Goal: Task Accomplishment & Management: Complete application form

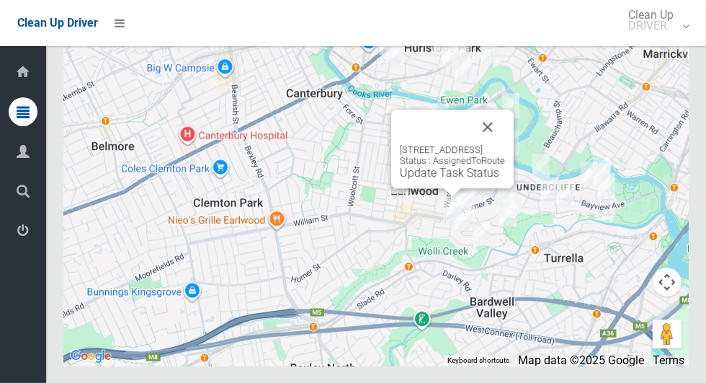
scroll to position [7919, 0]
click at [455, 179] on link "Update Task Status" at bounding box center [449, 173] width 99 height 14
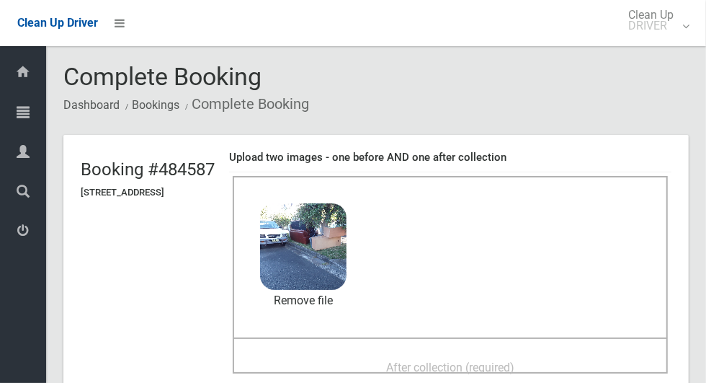
click at [515, 360] on span "After collection (required)" at bounding box center [450, 367] width 128 height 14
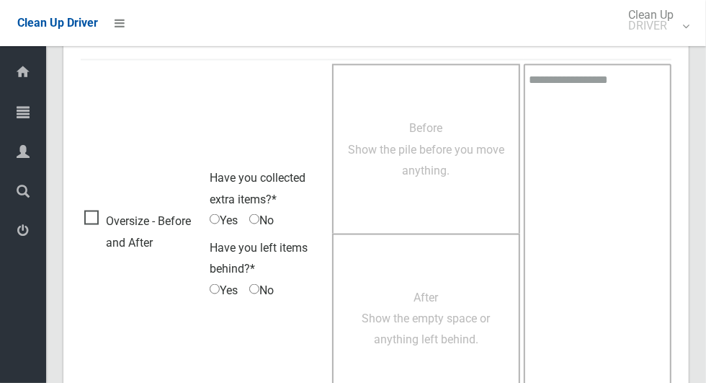
scroll to position [1179, 0]
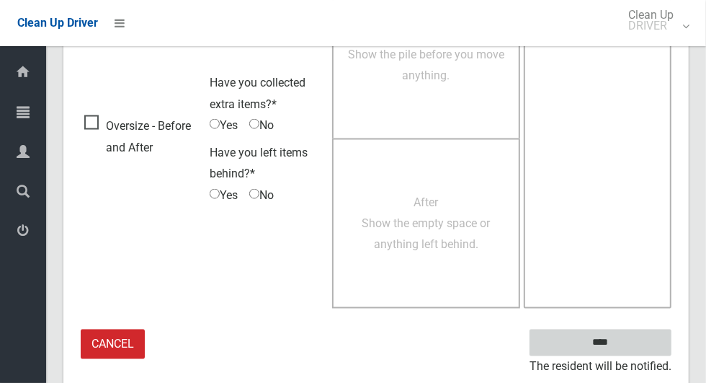
click at [628, 342] on input "****" at bounding box center [601, 342] width 142 height 27
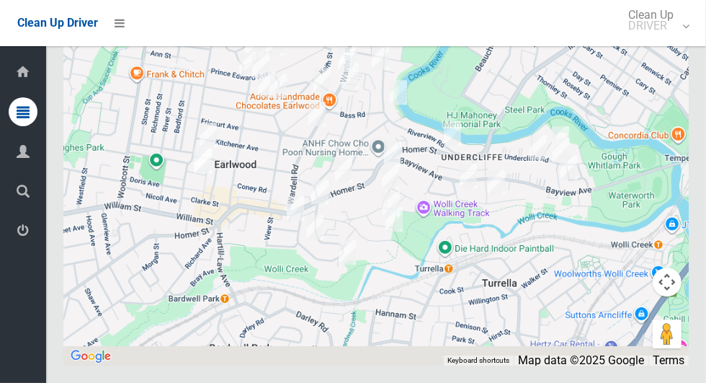
scroll to position [7905, 0]
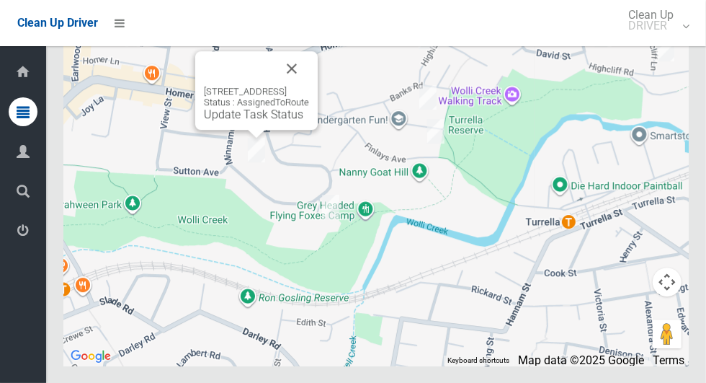
click at [630, 306] on div "85 Minnamorra Avenue, EARLWOOD NSW 2206 Status : AssignedToRoute Update Task St…" at bounding box center [376, 185] width 626 height 360
click at [232, 121] on div "85 Minnamorra Avenue, EARLWOOD NSW 2206 Status : AssignedToRoute Update Task St…" at bounding box center [256, 103] width 105 height 35
click at [226, 121] on link "Update Task Status" at bounding box center [253, 114] width 99 height 14
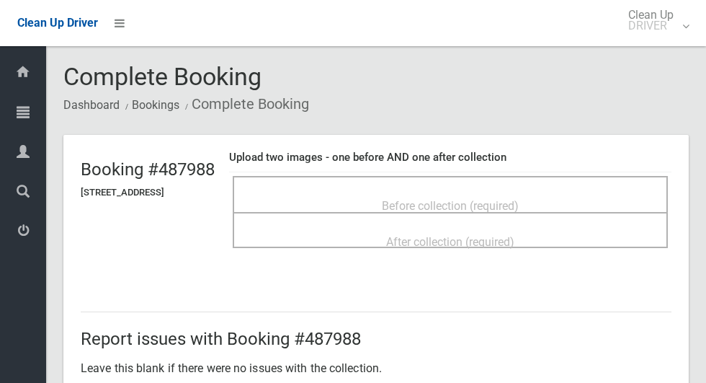
click at [414, 192] on div "Before collection (required)" at bounding box center [451, 205] width 404 height 27
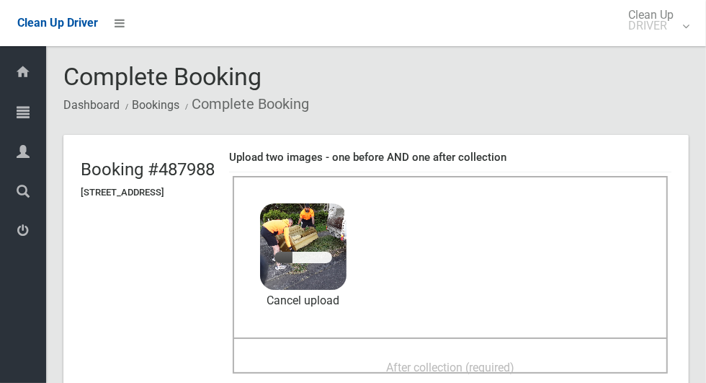
click at [515, 360] on span "After collection (required)" at bounding box center [450, 367] width 128 height 14
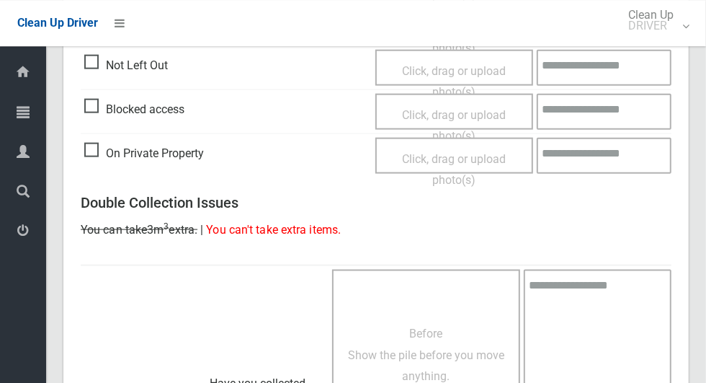
scroll to position [1179, 0]
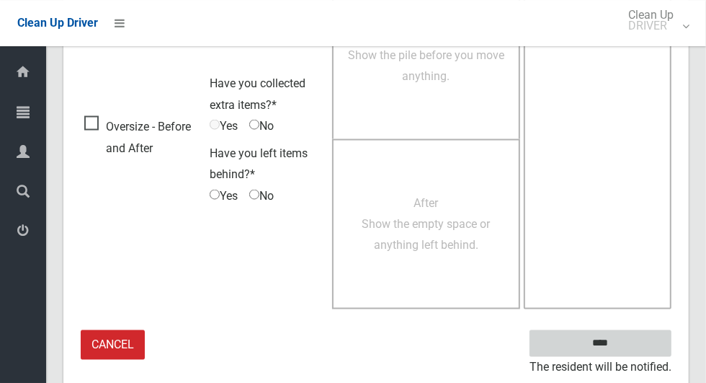
click at [634, 339] on input "****" at bounding box center [601, 342] width 142 height 27
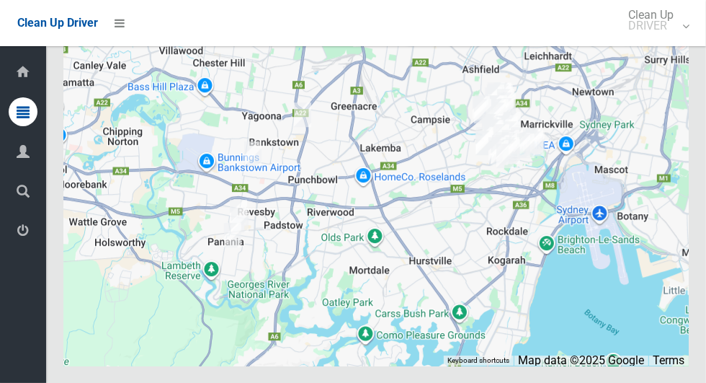
scroll to position [7919, 0]
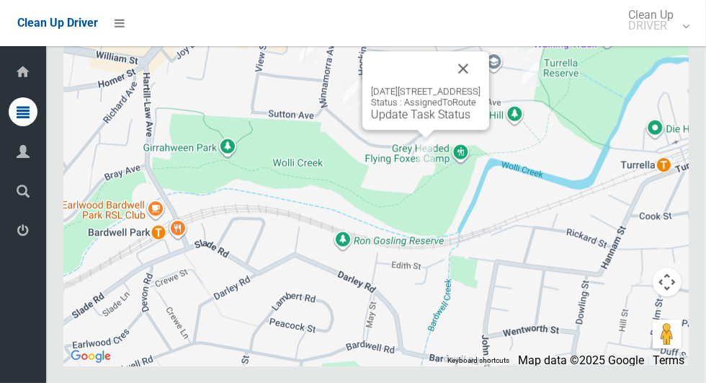
click at [481, 86] on button "Close" at bounding box center [463, 68] width 35 height 35
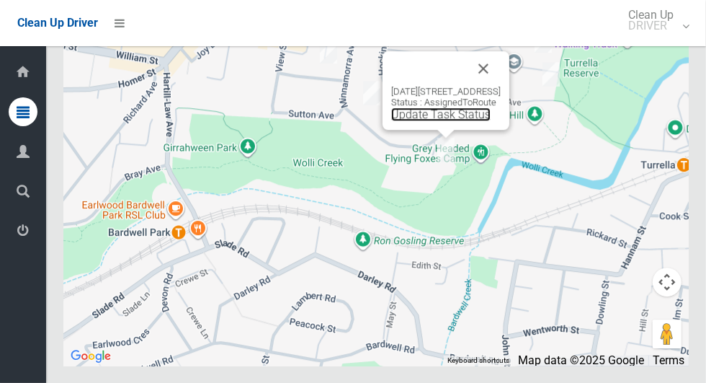
click at [438, 121] on link "Update Task Status" at bounding box center [440, 114] width 99 height 14
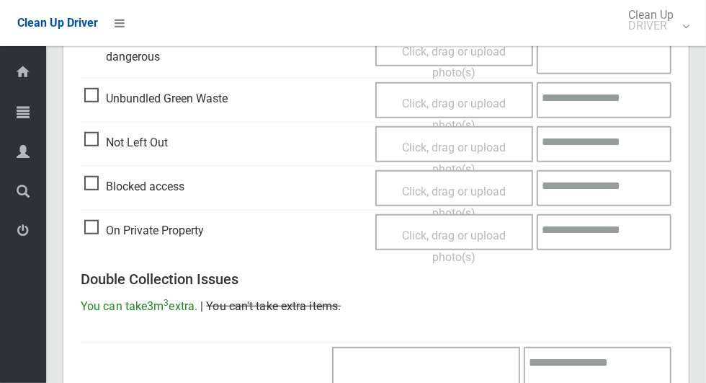
scroll to position [552, 0]
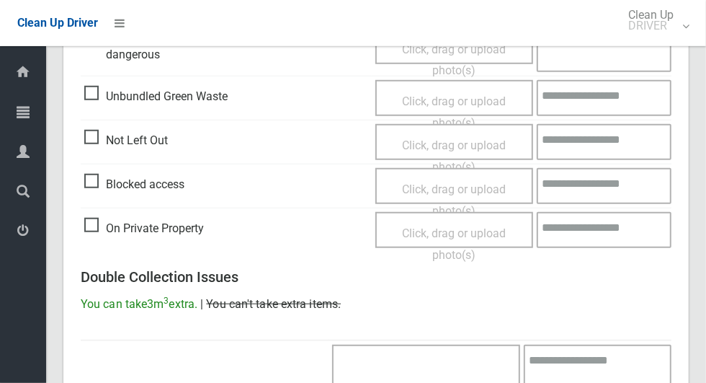
click at [317, 177] on div "Blocked access" at bounding box center [226, 183] width 284 height 25
click at [101, 185] on span "Blocked access" at bounding box center [134, 185] width 100 height 22
click at [441, 189] on span "Click, drag or upload photo(s)" at bounding box center [454, 199] width 104 height 35
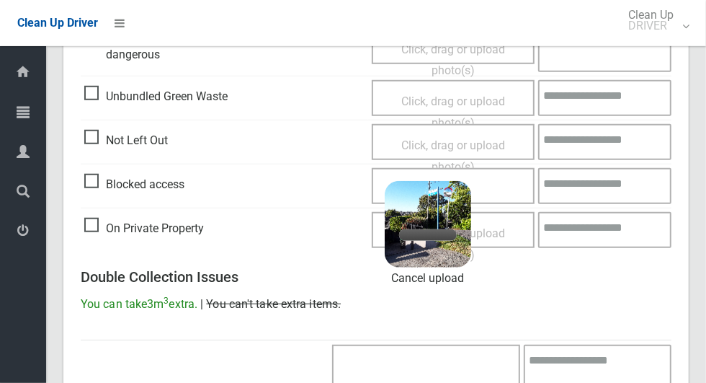
click at [624, 186] on textarea at bounding box center [604, 186] width 133 height 36
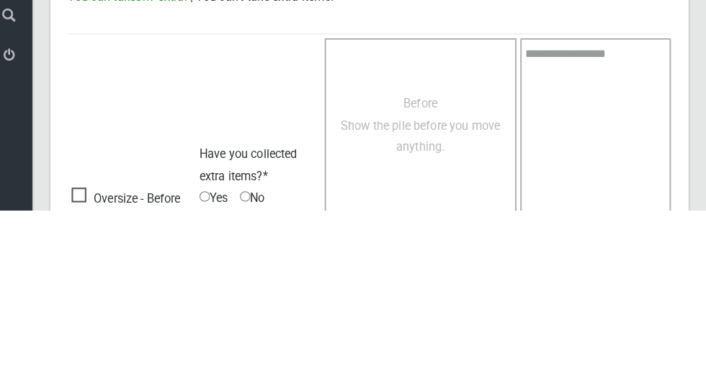
scroll to position [970, 0]
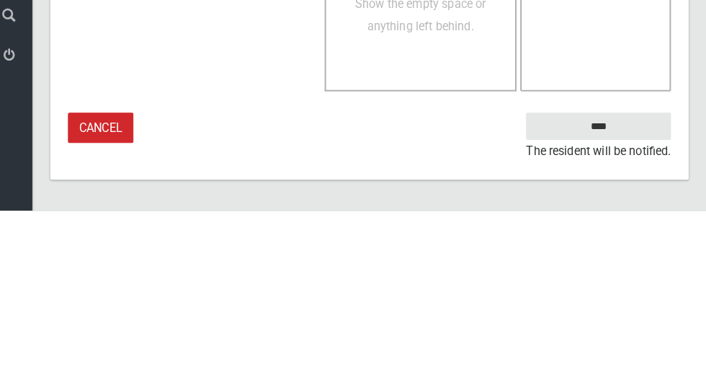
type textarea "**********"
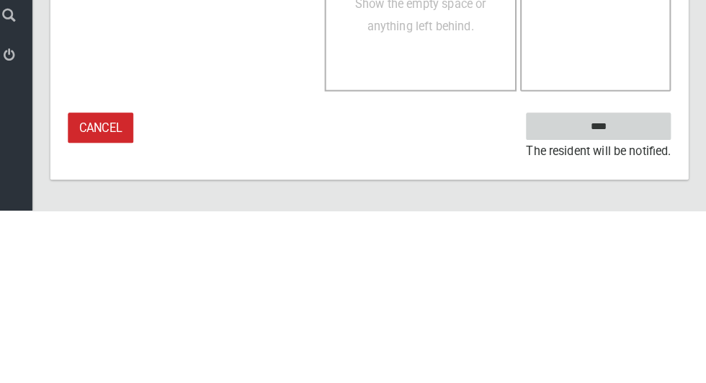
click at [639, 304] on input "****" at bounding box center [601, 300] width 142 height 27
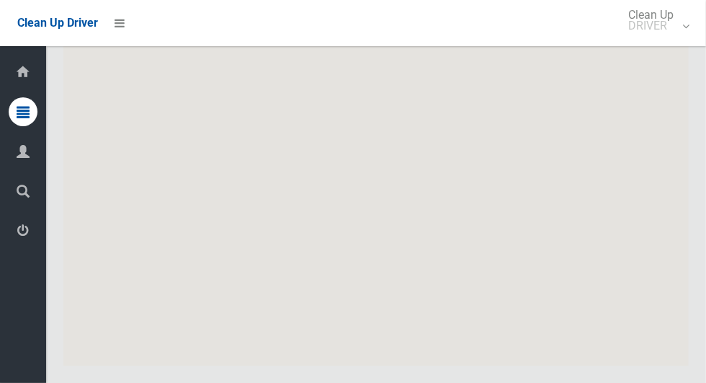
scroll to position [7919, 0]
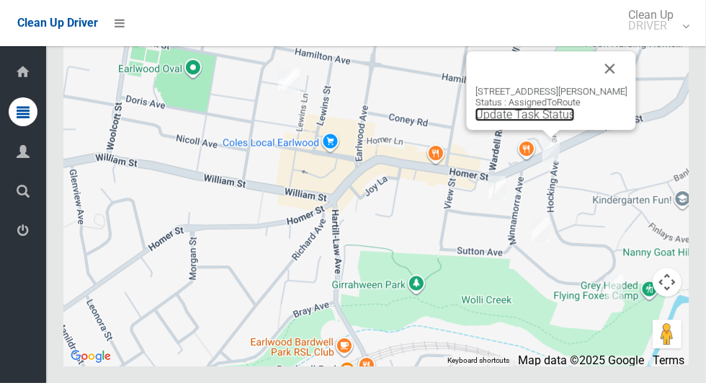
click at [551, 121] on link "Update Task Status" at bounding box center [525, 114] width 99 height 14
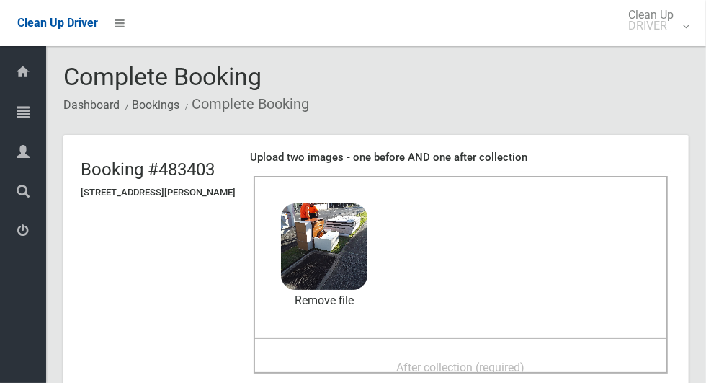
click at [521, 360] on span "After collection (required)" at bounding box center [461, 367] width 128 height 14
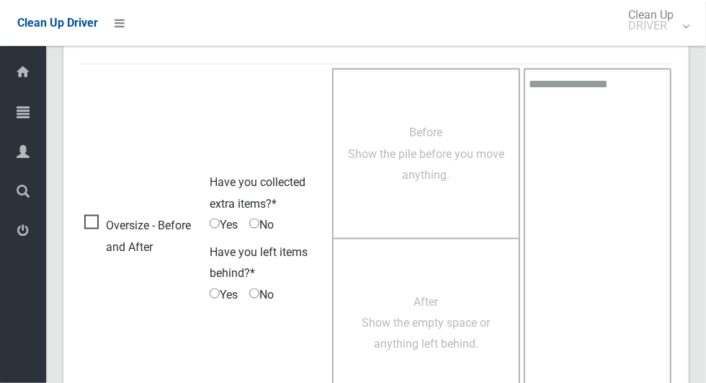
scroll to position [1179, 0]
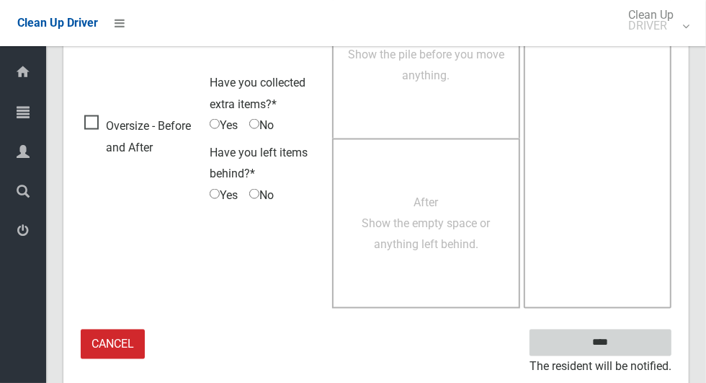
click at [637, 334] on input "****" at bounding box center [601, 342] width 142 height 27
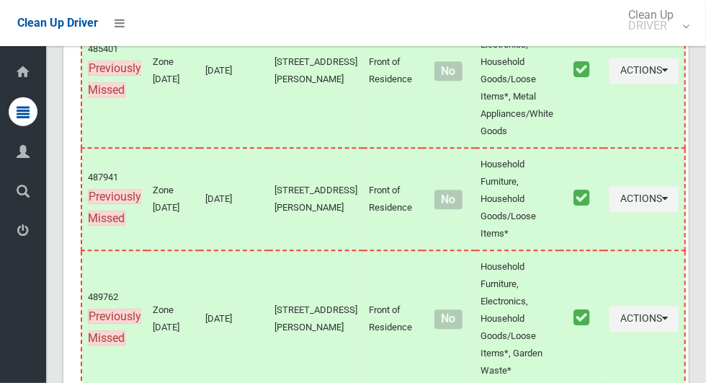
scroll to position [7919, 0]
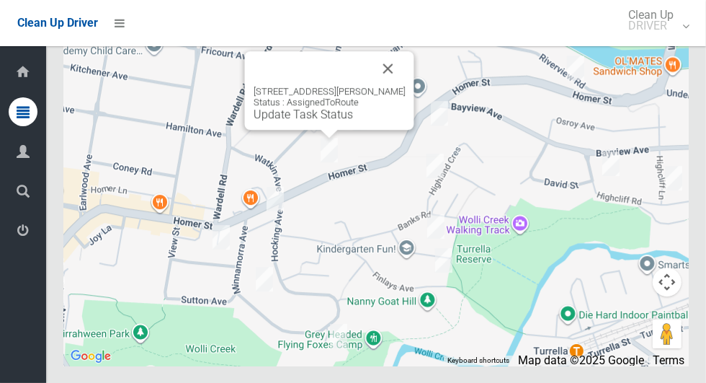
click at [324, 121] on div "169 Homer Street, EARLWOOD NSW 2206 Status : AssignedToRoute Update Task Status" at bounding box center [330, 103] width 152 height 35
click at [326, 121] on link "Update Task Status" at bounding box center [303, 114] width 99 height 14
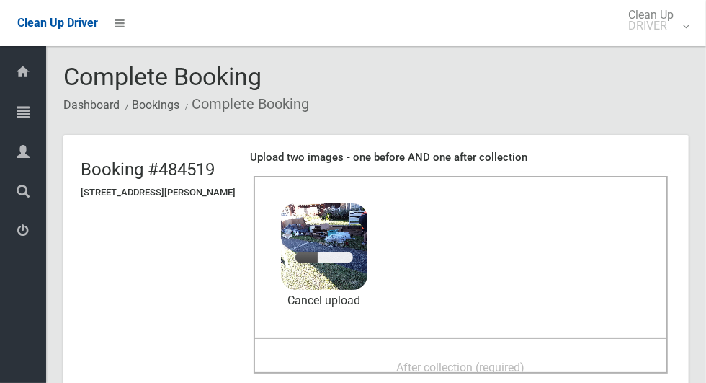
click at [536, 353] on div "After collection (required)" at bounding box center [461, 366] width 383 height 27
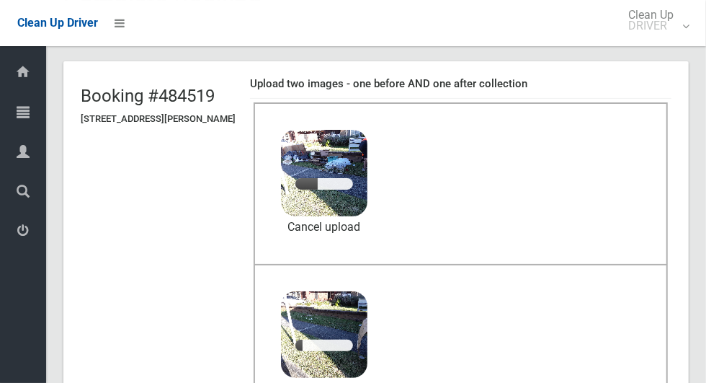
scroll to position [75, 0]
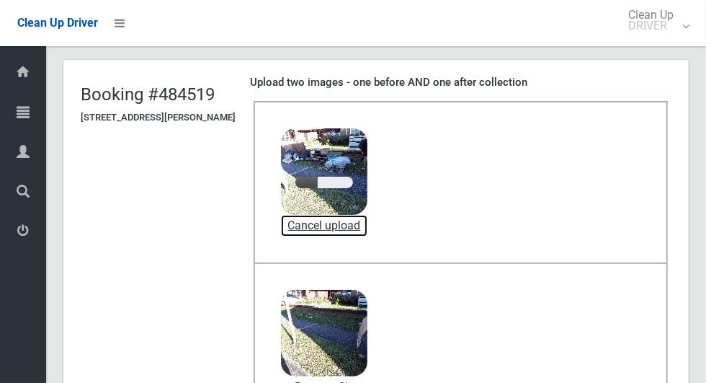
click at [368, 223] on link "Cancel upload" at bounding box center [324, 226] width 87 height 22
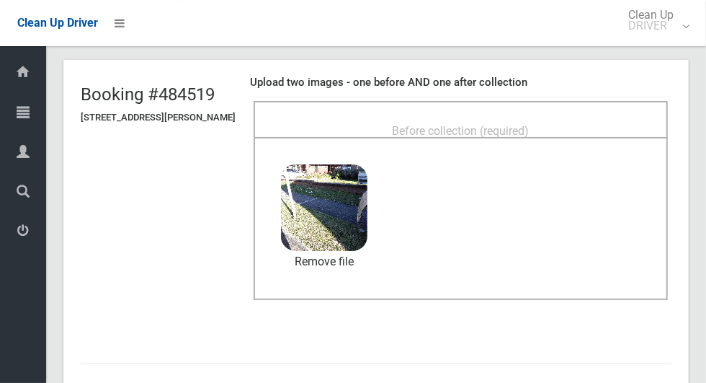
click at [554, 117] on div "Before collection (required)" at bounding box center [461, 130] width 383 height 27
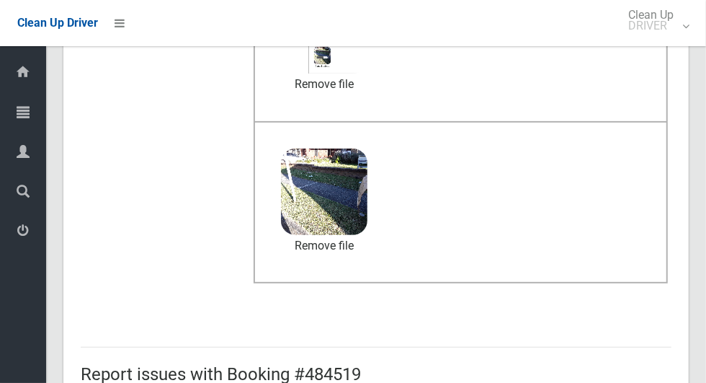
scroll to position [745, 0]
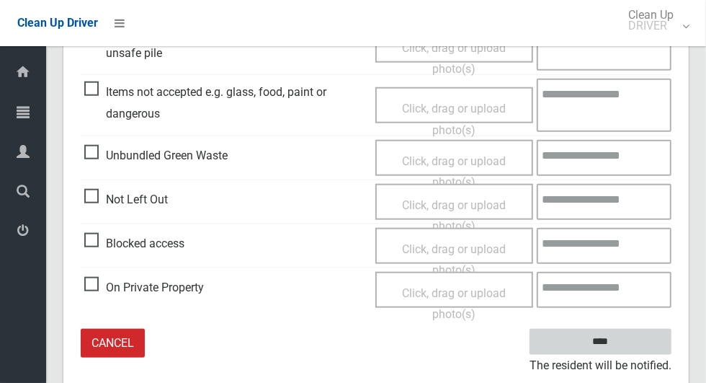
click at [629, 337] on input "****" at bounding box center [601, 342] width 142 height 27
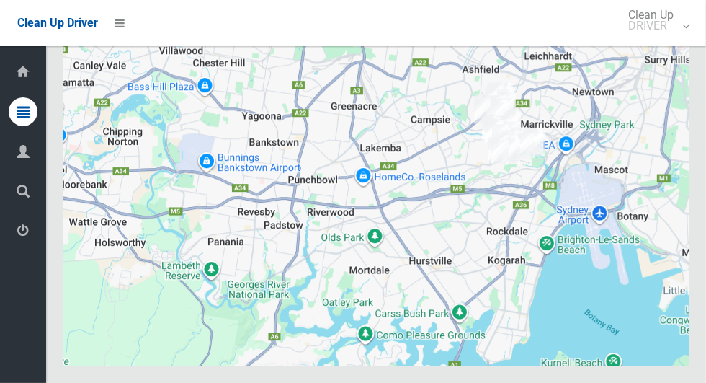
scroll to position [7919, 0]
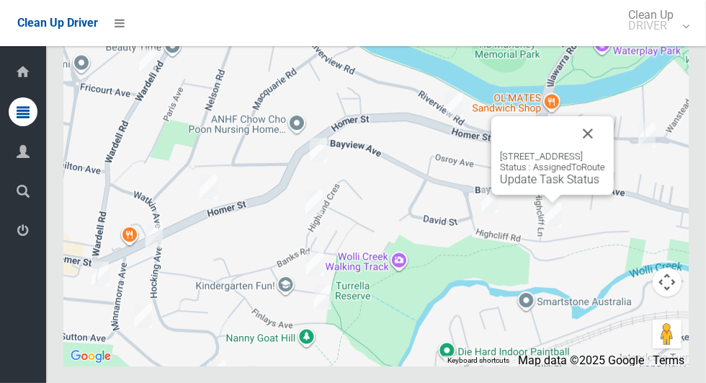
click at [606, 151] on button "Close" at bounding box center [588, 133] width 35 height 35
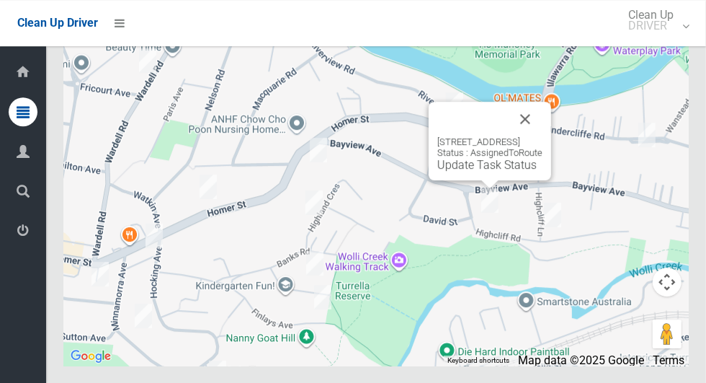
click at [543, 136] on button "Close" at bounding box center [525, 119] width 35 height 35
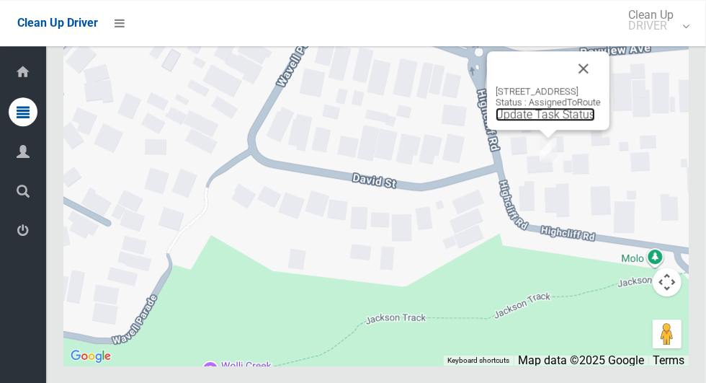
click at [530, 121] on link "Update Task Status" at bounding box center [545, 114] width 99 height 14
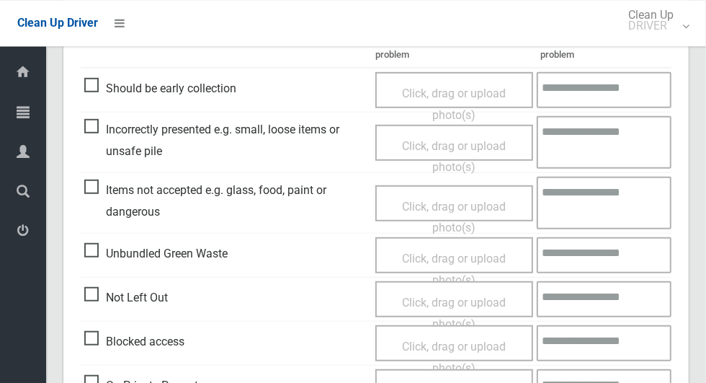
scroll to position [405, 0]
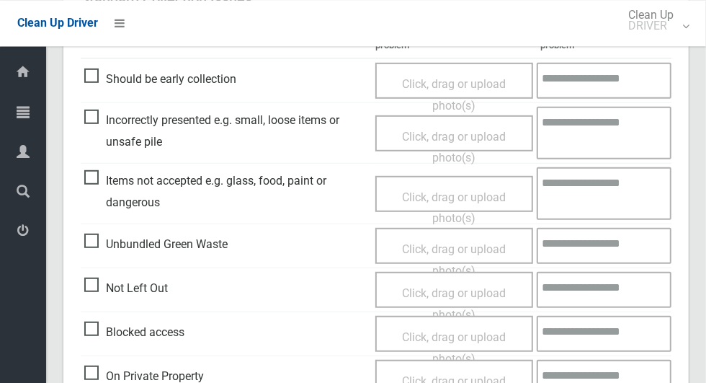
click at [95, 284] on span "Not Left Out" at bounding box center [126, 288] width 84 height 22
click at [461, 287] on span "Click, drag or upload photo(s)" at bounding box center [454, 302] width 104 height 35
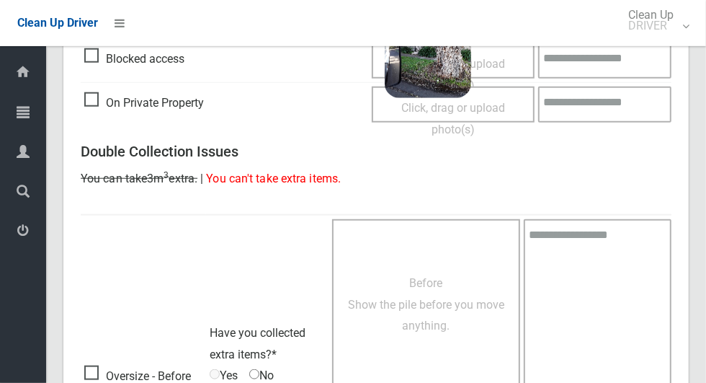
scroll to position [928, 0]
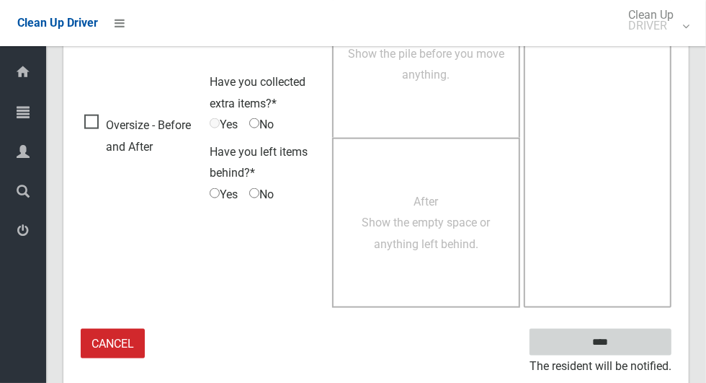
click at [630, 335] on input "****" at bounding box center [601, 342] width 142 height 27
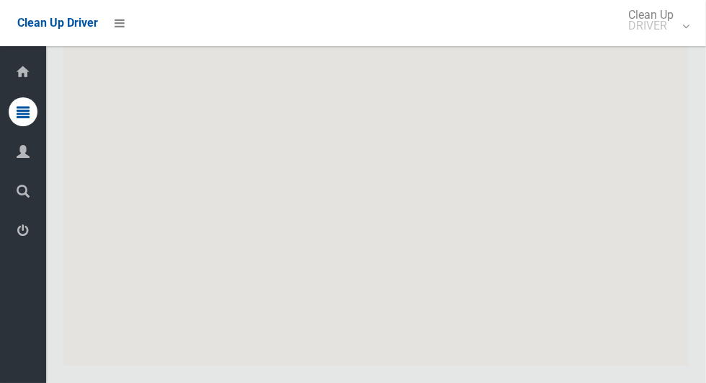
scroll to position [7919, 0]
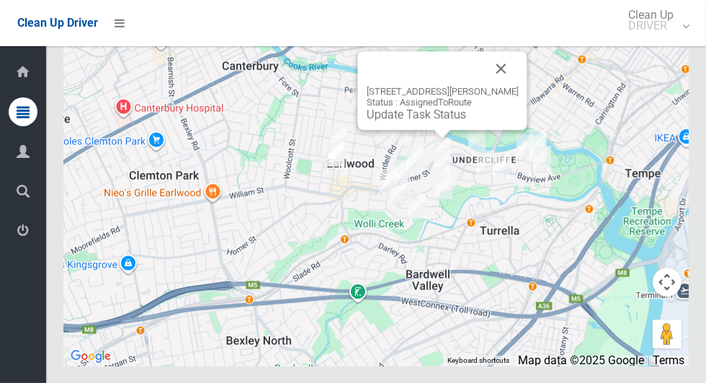
click at [442, 121] on link "Update Task Status" at bounding box center [416, 114] width 99 height 14
click at [435, 121] on link "Update Task Status" at bounding box center [416, 114] width 99 height 14
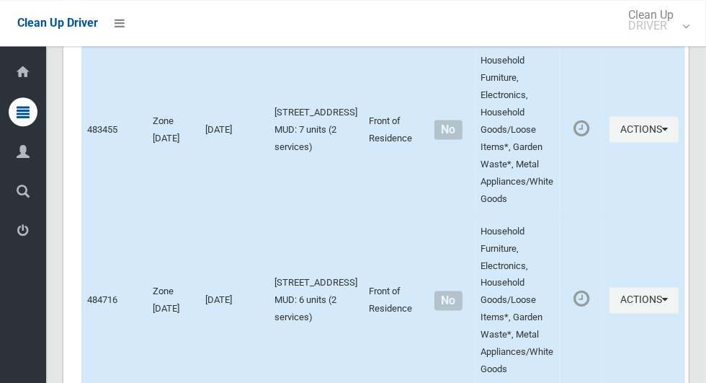
scroll to position [7919, 0]
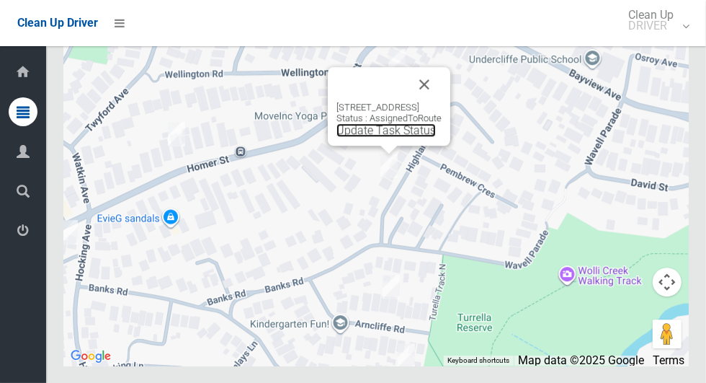
click at [378, 137] on link "Update Task Status" at bounding box center [386, 130] width 99 height 14
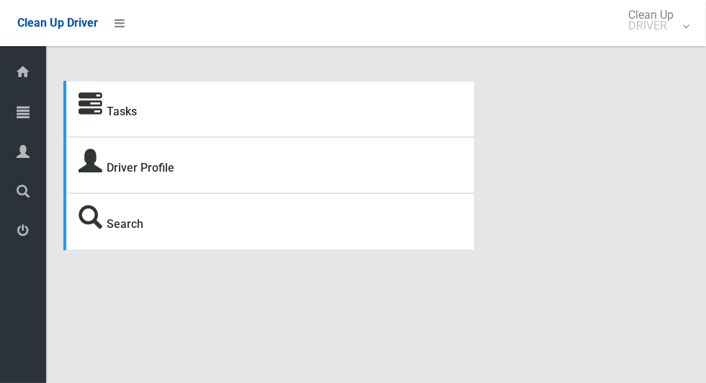
click at [25, 107] on icon at bounding box center [23, 111] width 13 height 29
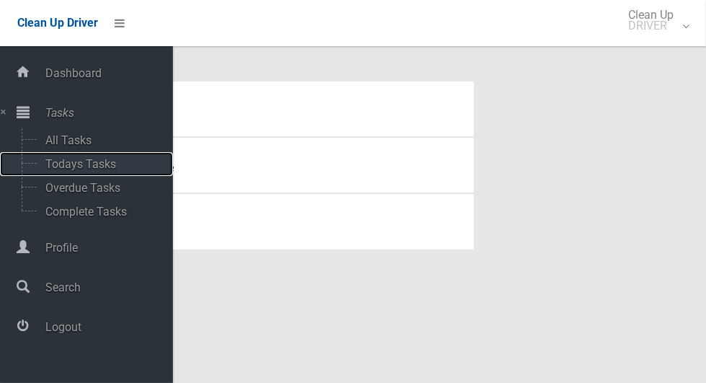
click at [109, 166] on span "Todays Tasks" at bounding box center [101, 164] width 120 height 14
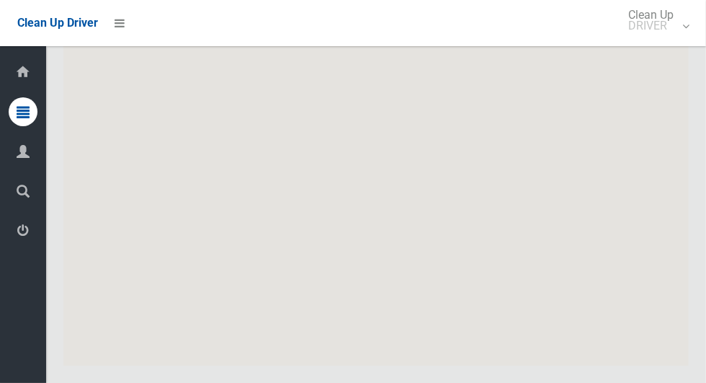
scroll to position [7919, 0]
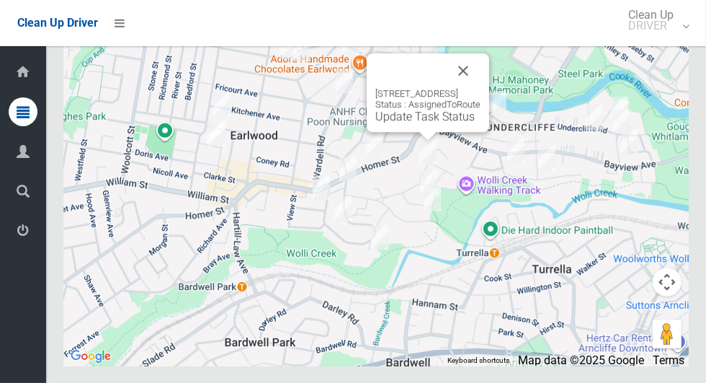
click at [414, 123] on link "Update Task Status" at bounding box center [425, 117] width 99 height 14
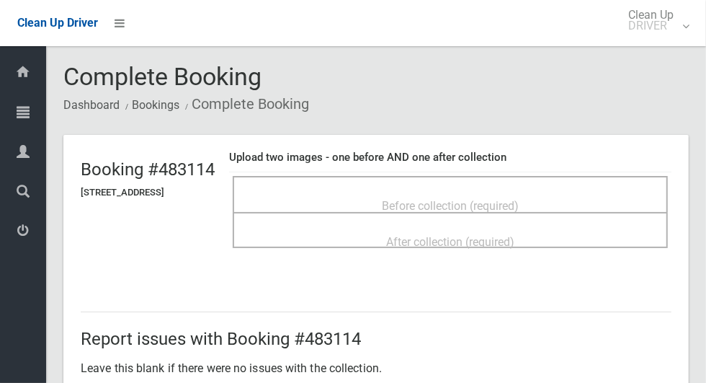
click at [583, 192] on div "Before collection (required)" at bounding box center [451, 205] width 404 height 27
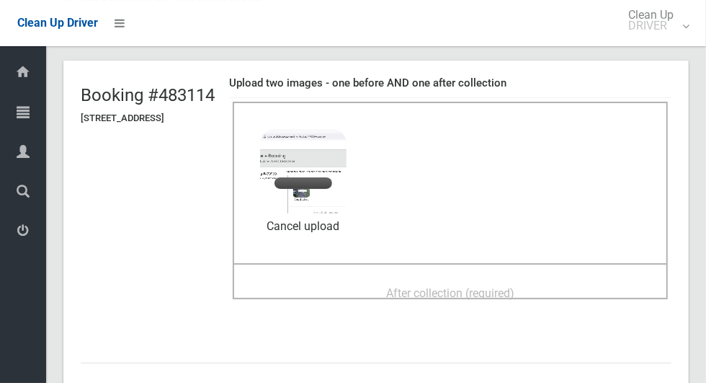
scroll to position [80, 0]
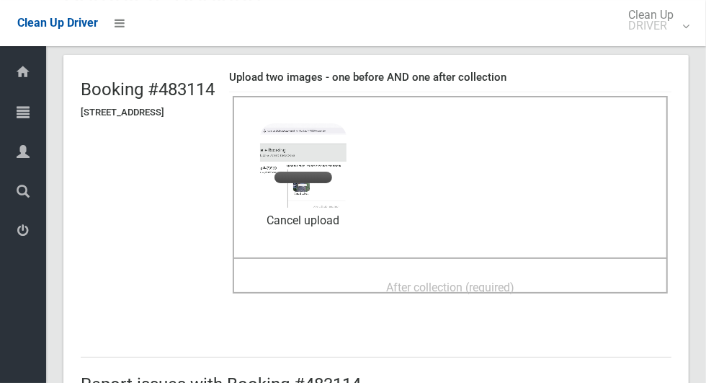
click at [561, 280] on div "After collection (required)" at bounding box center [451, 286] width 404 height 27
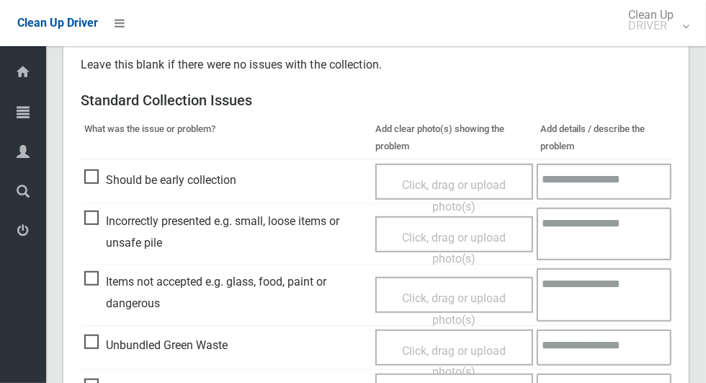
scroll to position [1179, 0]
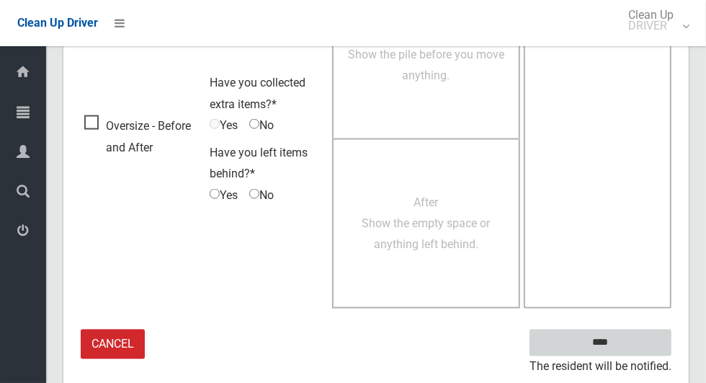
click at [606, 333] on input "****" at bounding box center [601, 342] width 142 height 27
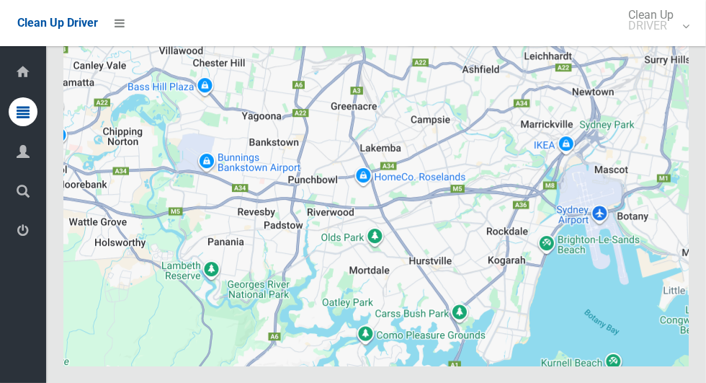
scroll to position [7919, 0]
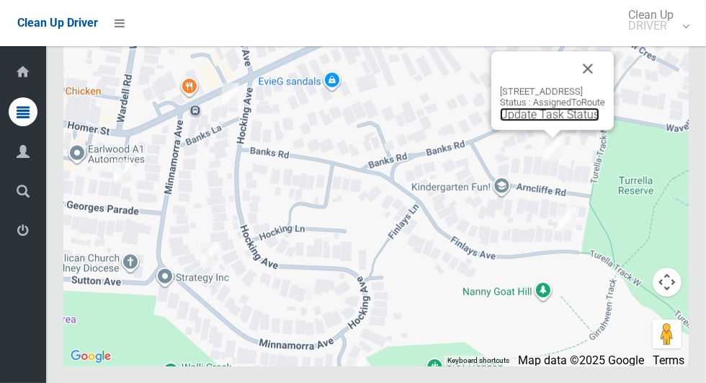
click at [545, 121] on link "Update Task Status" at bounding box center [549, 114] width 99 height 14
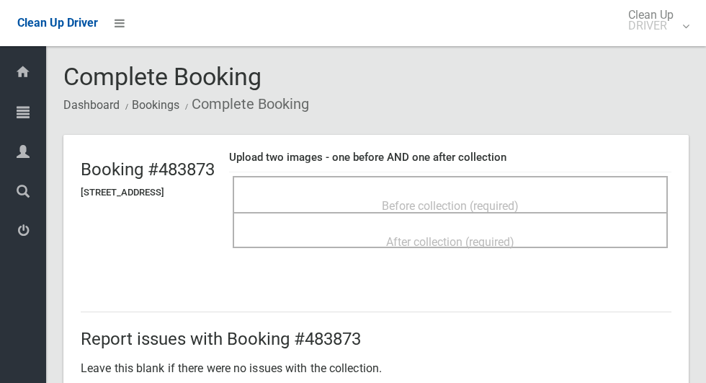
click at [572, 200] on div "Before collection (required)" at bounding box center [451, 205] width 404 height 27
click at [562, 199] on div "Before collection (required)" at bounding box center [451, 205] width 404 height 27
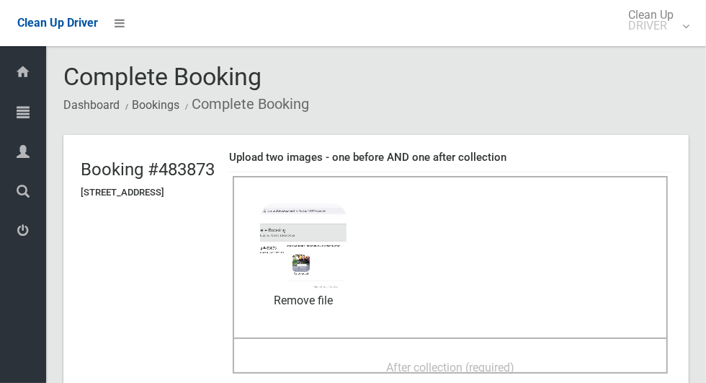
click at [582, 353] on div "After collection (required)" at bounding box center [451, 366] width 404 height 27
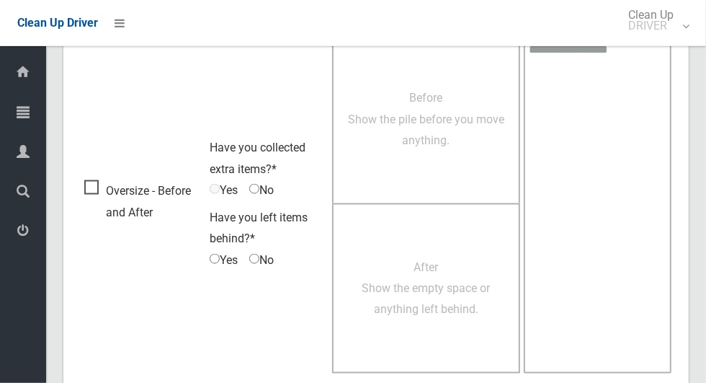
scroll to position [1179, 0]
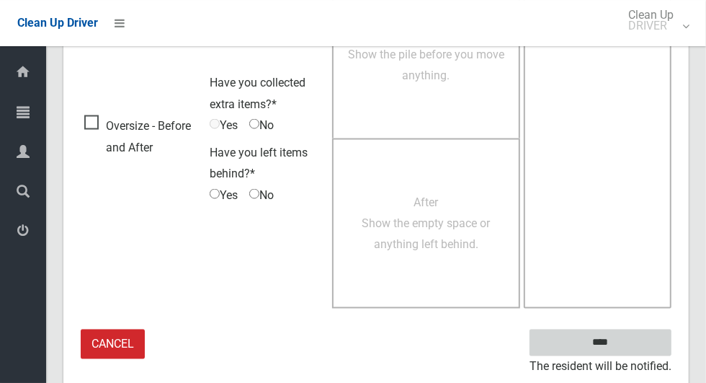
click at [626, 347] on input "****" at bounding box center [601, 342] width 142 height 27
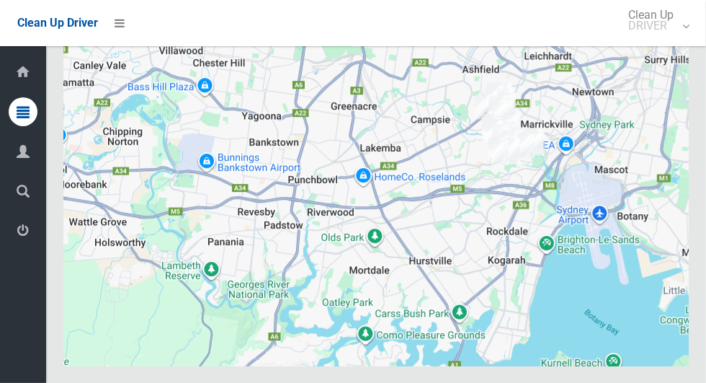
scroll to position [7919, 0]
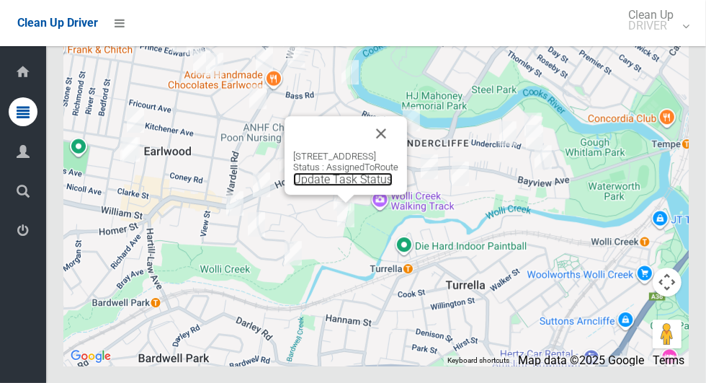
click at [341, 186] on link "Update Task Status" at bounding box center [342, 179] width 99 height 14
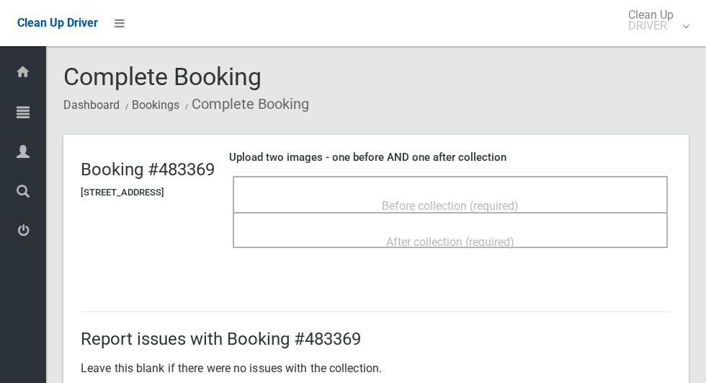
click at [461, 203] on span "Before collection (required)" at bounding box center [450, 206] width 137 height 14
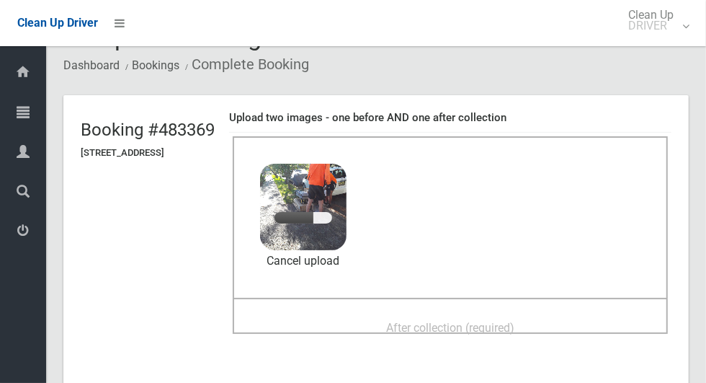
scroll to position [40, 0]
click at [558, 313] on div "After collection (required)" at bounding box center [451, 326] width 404 height 27
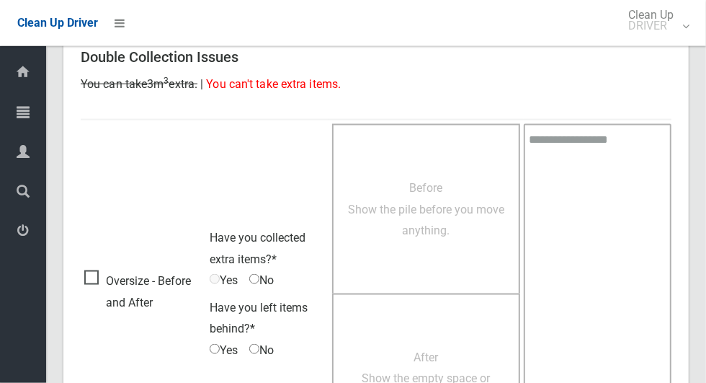
scroll to position [1179, 0]
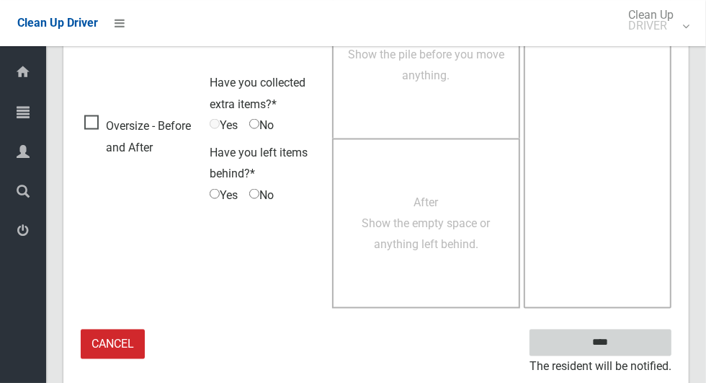
click at [626, 339] on input "****" at bounding box center [601, 342] width 142 height 27
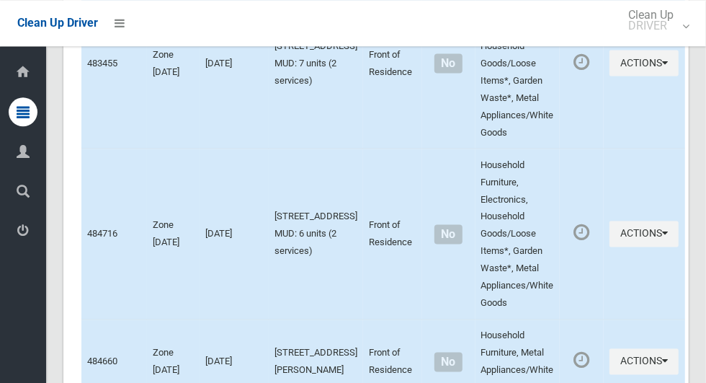
scroll to position [7919, 0]
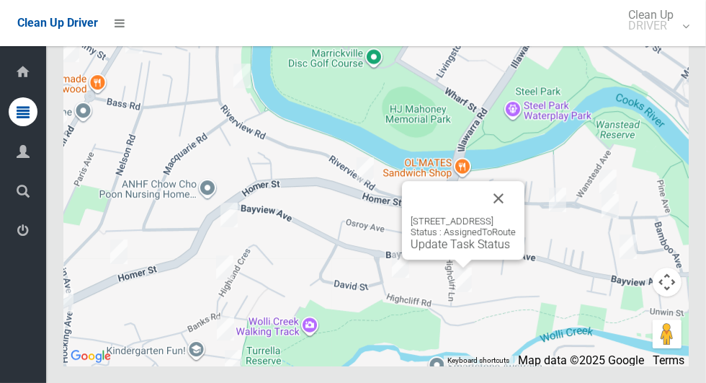
click at [516, 216] on button "Close" at bounding box center [499, 198] width 35 height 35
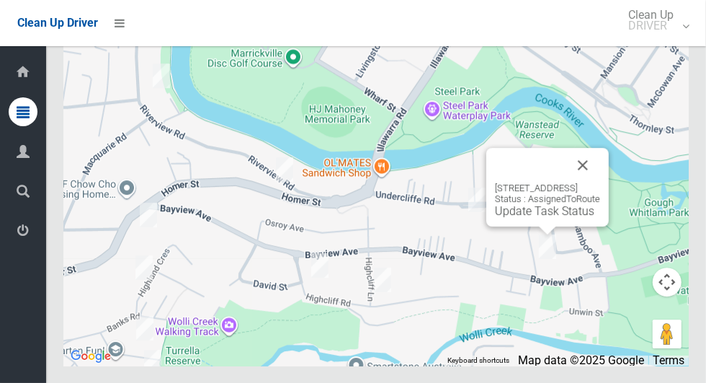
click at [600, 182] on button "Close" at bounding box center [583, 165] width 35 height 35
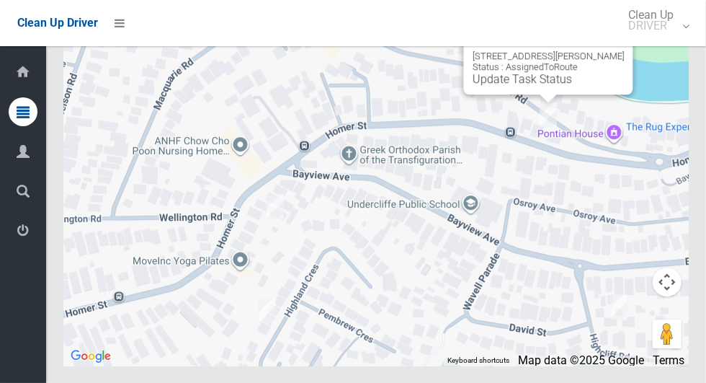
click at [546, 86] on div "45 Homer Street, EARLWOOD NSW 2206 Status : AssignedToRoute Update Task Status" at bounding box center [549, 67] width 152 height 35
click at [546, 86] on link "Update Task Status" at bounding box center [522, 79] width 99 height 14
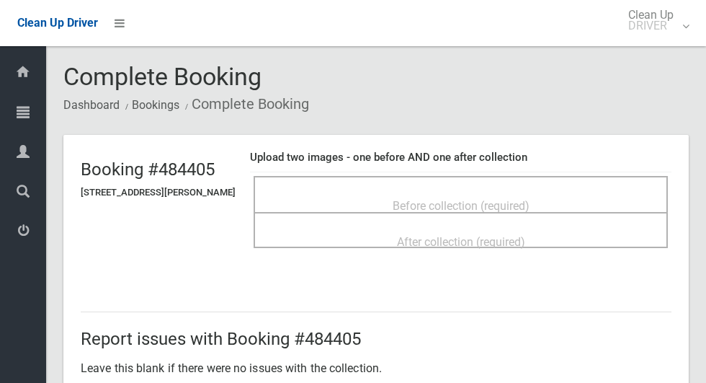
click at [462, 199] on span "Before collection (required)" at bounding box center [461, 206] width 137 height 14
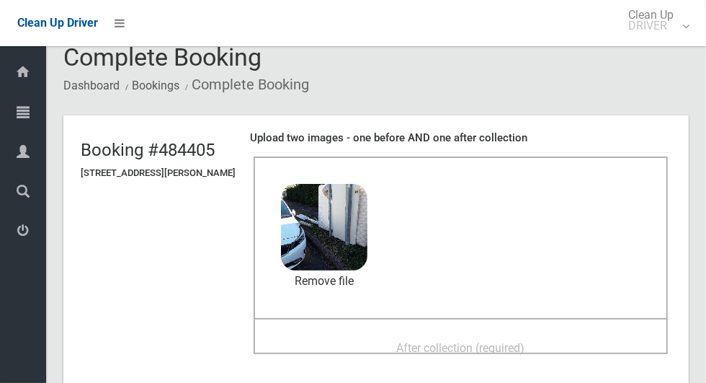
scroll to position [44, 0]
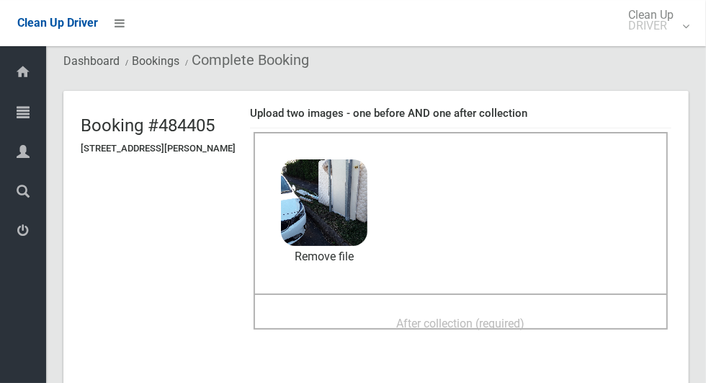
click at [586, 318] on div "After collection (required)" at bounding box center [461, 322] width 383 height 27
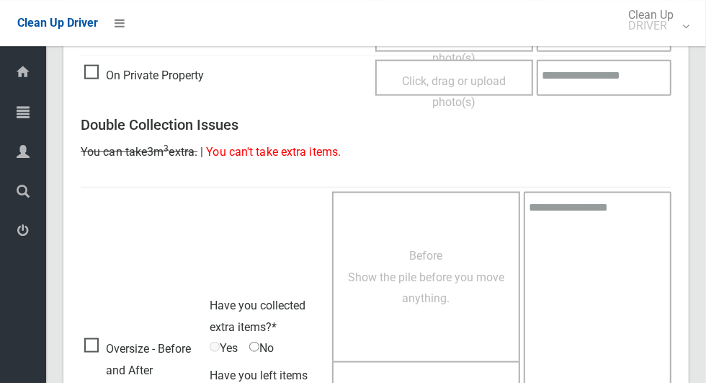
scroll to position [1179, 0]
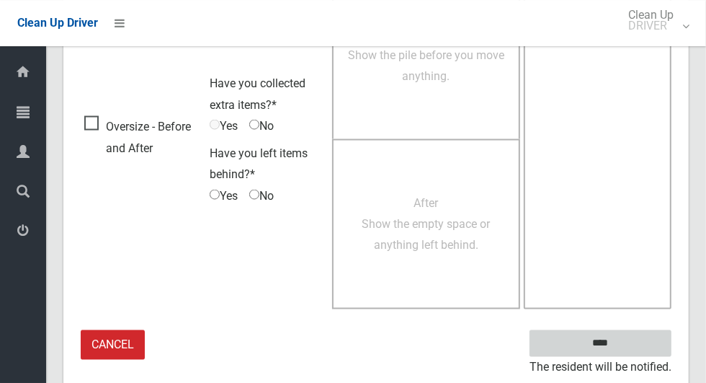
click at [632, 340] on input "****" at bounding box center [601, 342] width 142 height 27
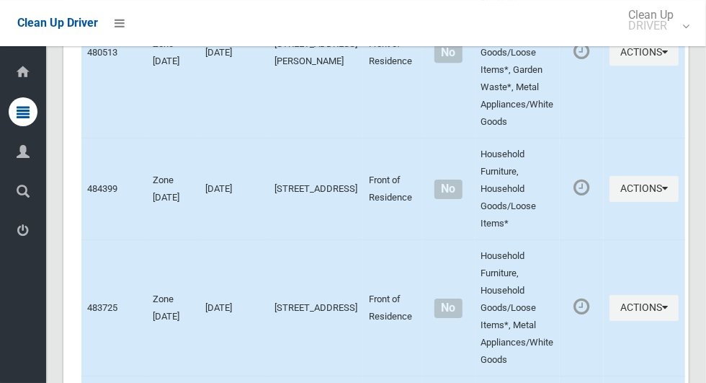
scroll to position [7919, 0]
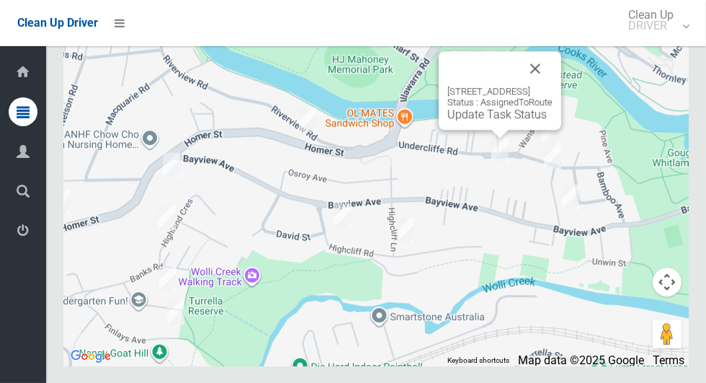
click at [553, 86] on button "Close" at bounding box center [535, 68] width 35 height 35
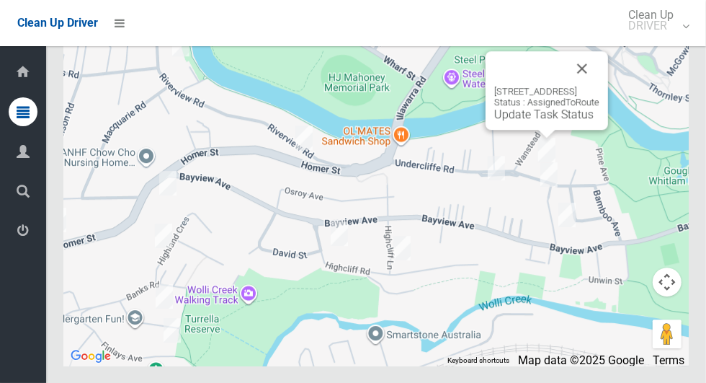
click at [600, 86] on button "Close" at bounding box center [582, 68] width 35 height 35
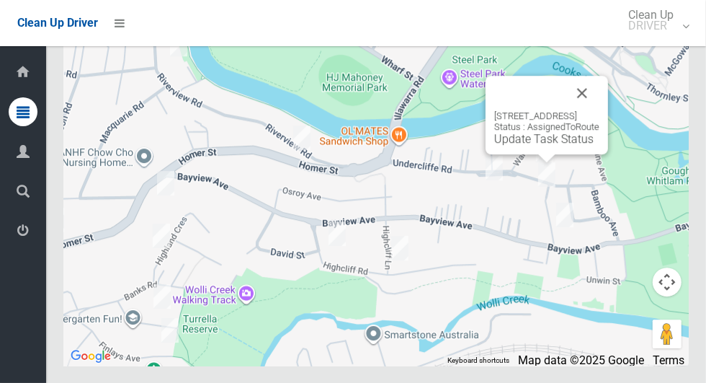
click at [600, 110] on button "Close" at bounding box center [582, 93] width 35 height 35
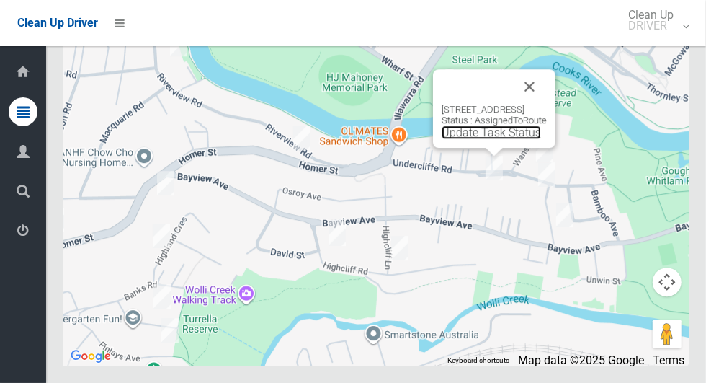
click at [487, 139] on link "Update Task Status" at bounding box center [491, 132] width 99 height 14
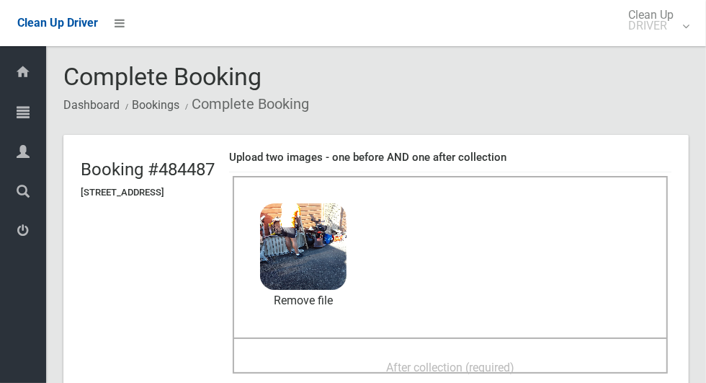
click at [503, 365] on span "After collection (required)" at bounding box center [450, 367] width 128 height 14
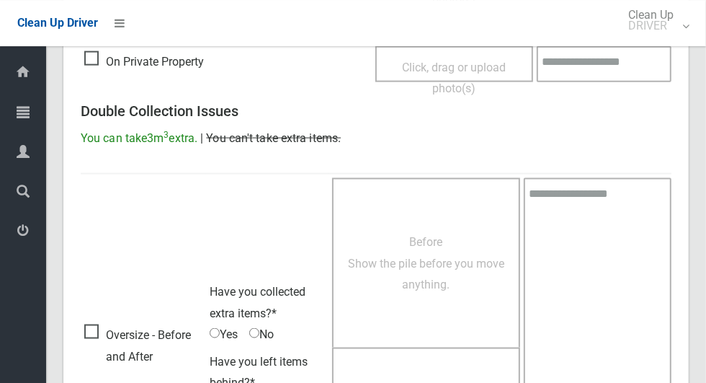
scroll to position [1179, 0]
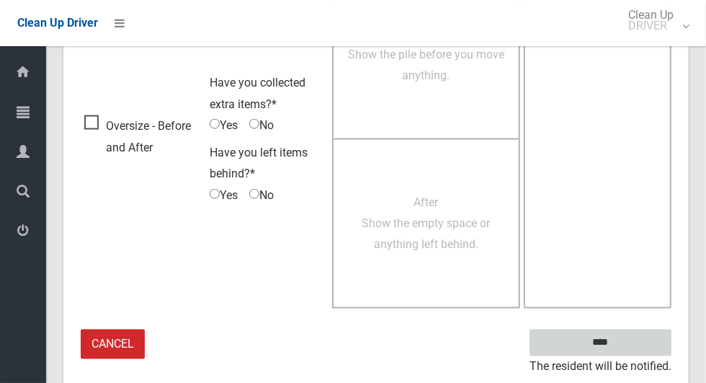
click at [646, 337] on input "****" at bounding box center [601, 342] width 142 height 27
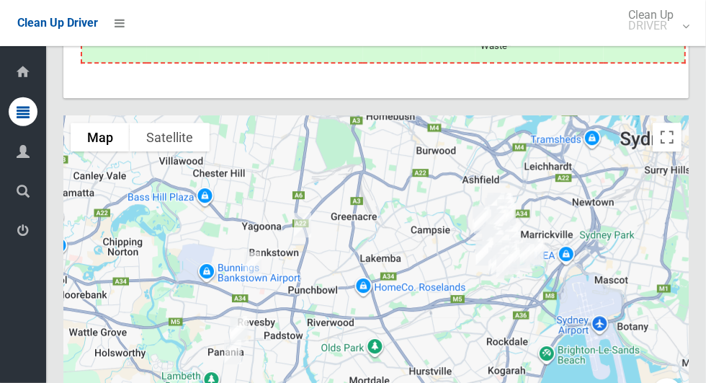
scroll to position [7919, 0]
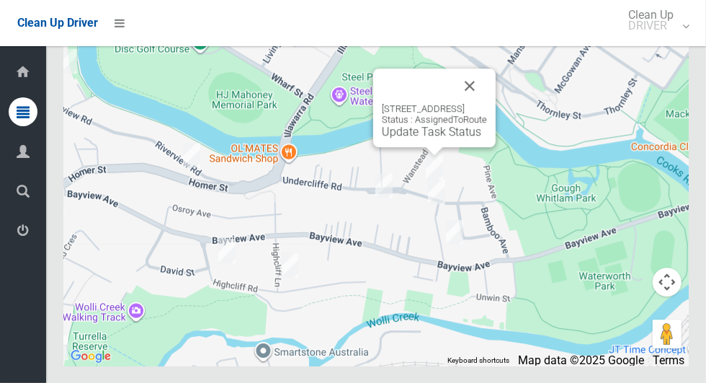
click at [590, 157] on div "[STREET_ADDRESS] Status : AssignedToRoute Update Task Status" at bounding box center [376, 185] width 626 height 360
click at [427, 138] on link "Update Task Status" at bounding box center [431, 132] width 99 height 14
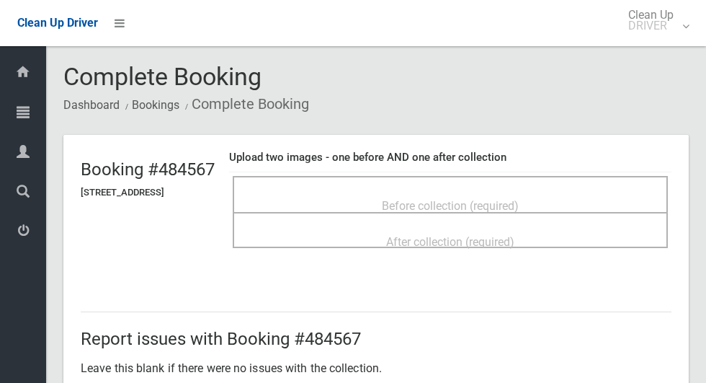
click at [501, 199] on span "Before collection (required)" at bounding box center [450, 206] width 137 height 14
click at [563, 192] on div "Before collection (required)" at bounding box center [451, 205] width 404 height 27
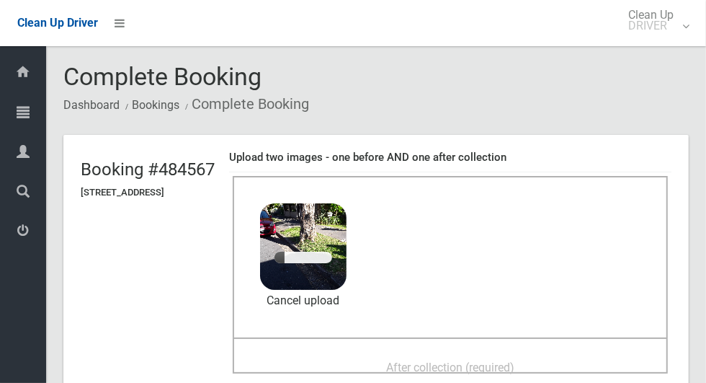
click at [515, 360] on span "After collection (required)" at bounding box center [450, 367] width 128 height 14
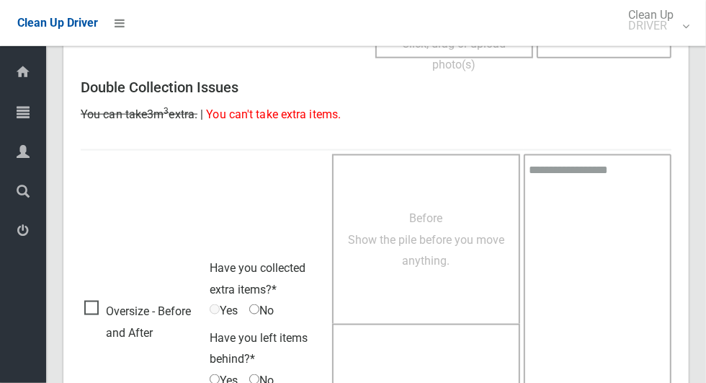
scroll to position [1179, 0]
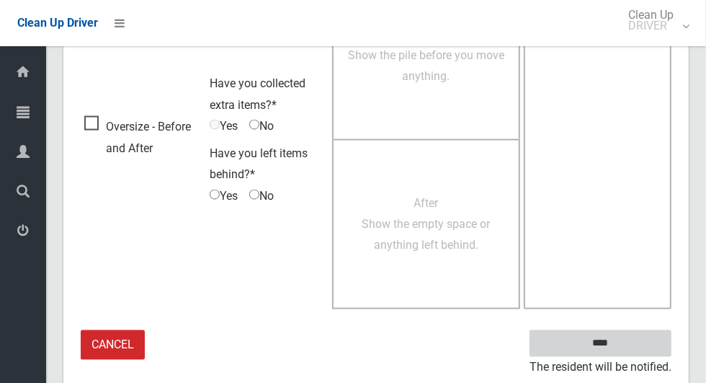
click at [630, 335] on input "****" at bounding box center [601, 342] width 142 height 27
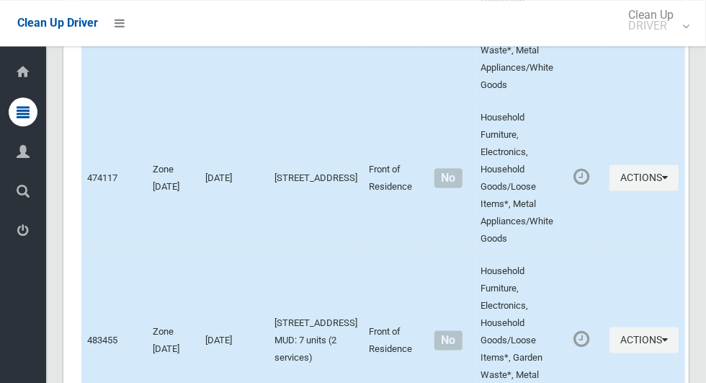
scroll to position [7919, 0]
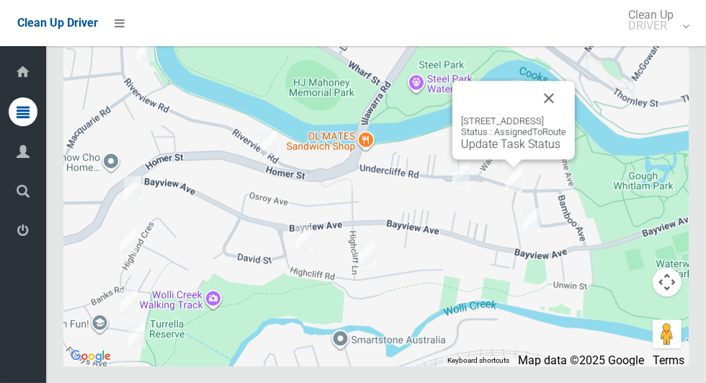
click at [567, 115] on button "Close" at bounding box center [549, 98] width 35 height 35
click at [487, 151] on link "Update Task Status" at bounding box center [510, 144] width 99 height 14
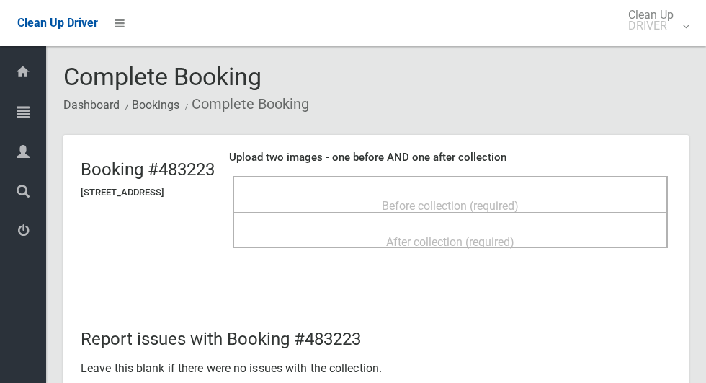
click at [519, 199] on span "Before collection (required)" at bounding box center [450, 206] width 137 height 14
